Goal: Book appointment/travel/reservation

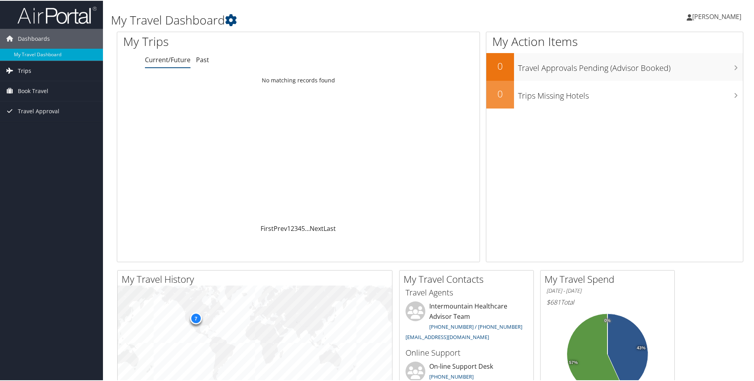
click at [53, 69] on link "Trips" at bounding box center [51, 70] width 103 height 20
click at [43, 119] on span "Book Travel" at bounding box center [33, 126] width 31 height 20
click at [44, 124] on span "Book Travel" at bounding box center [33, 126] width 31 height 20
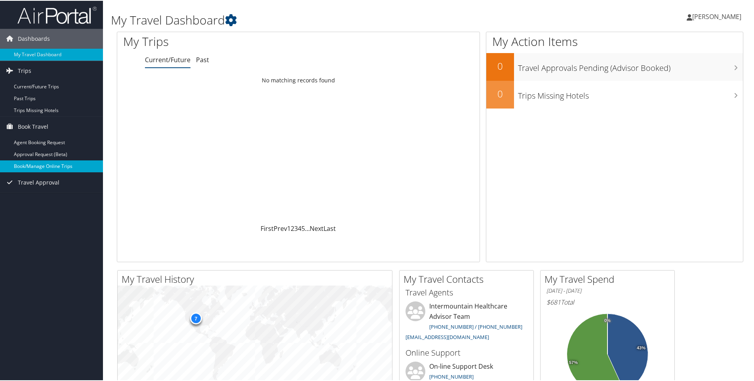
click at [44, 167] on link "Book/Manage Online Trips" at bounding box center [51, 166] width 103 height 12
